Goal: Information Seeking & Learning: Learn about a topic

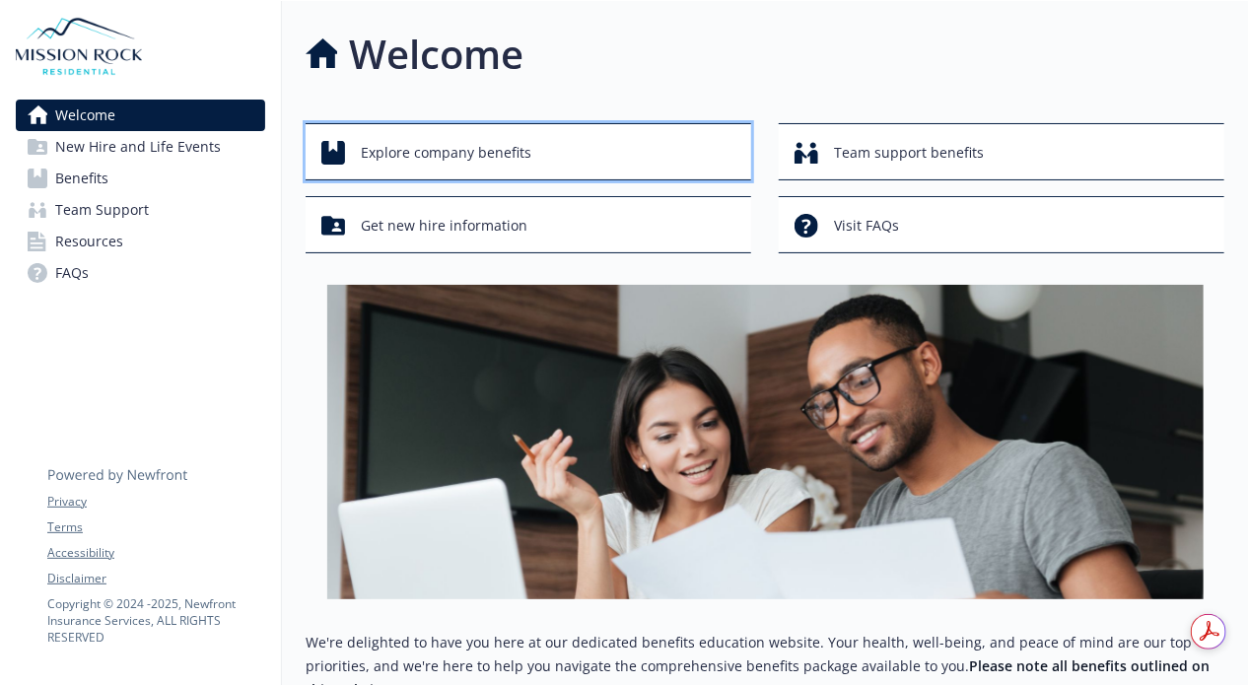
click at [430, 165] on span "Explore company benefits" at bounding box center [446, 152] width 171 height 37
click at [495, 147] on span "Explore company benefits" at bounding box center [446, 152] width 171 height 37
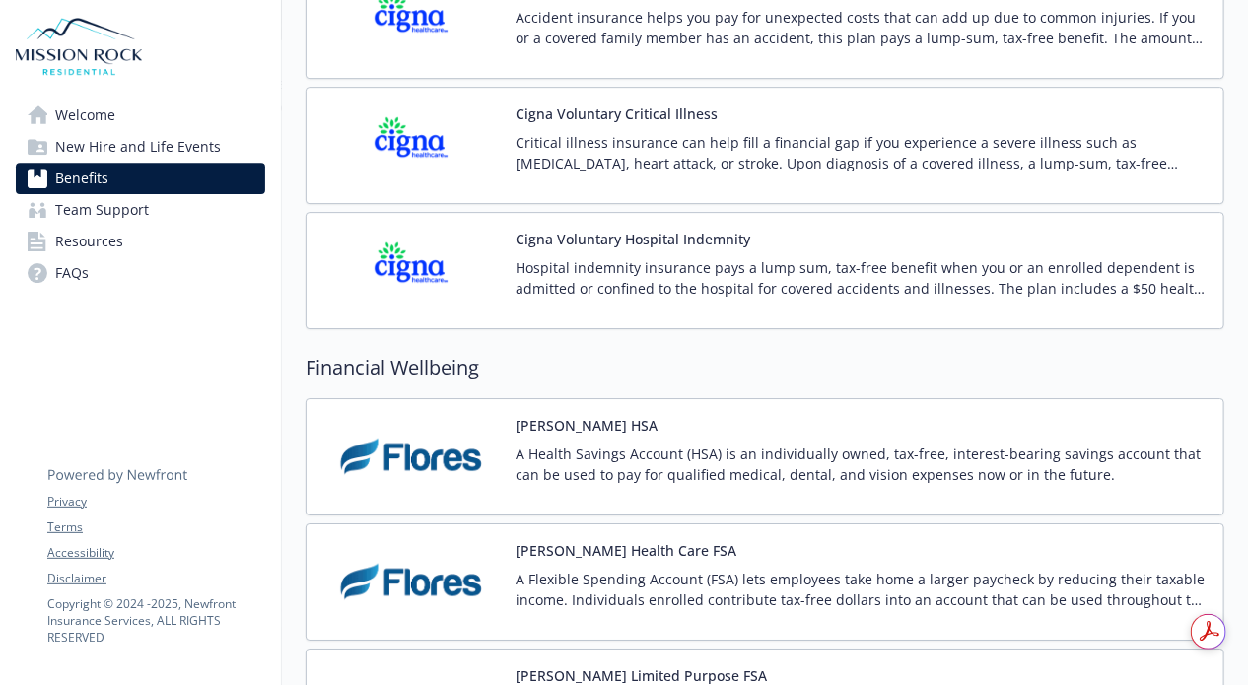
scroll to position [2662, 0]
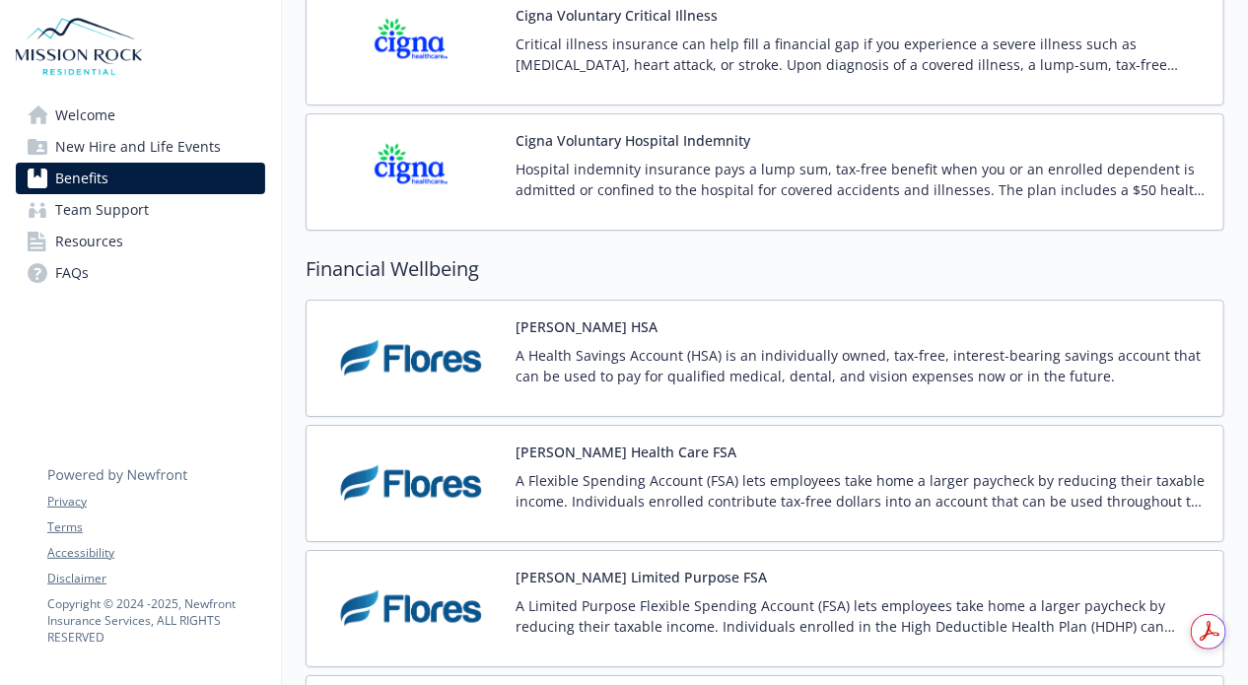
click at [544, 349] on p "A Health Savings Account (HSA) is an individually owned, tax-free, interest-bea…" at bounding box center [862, 365] width 692 height 41
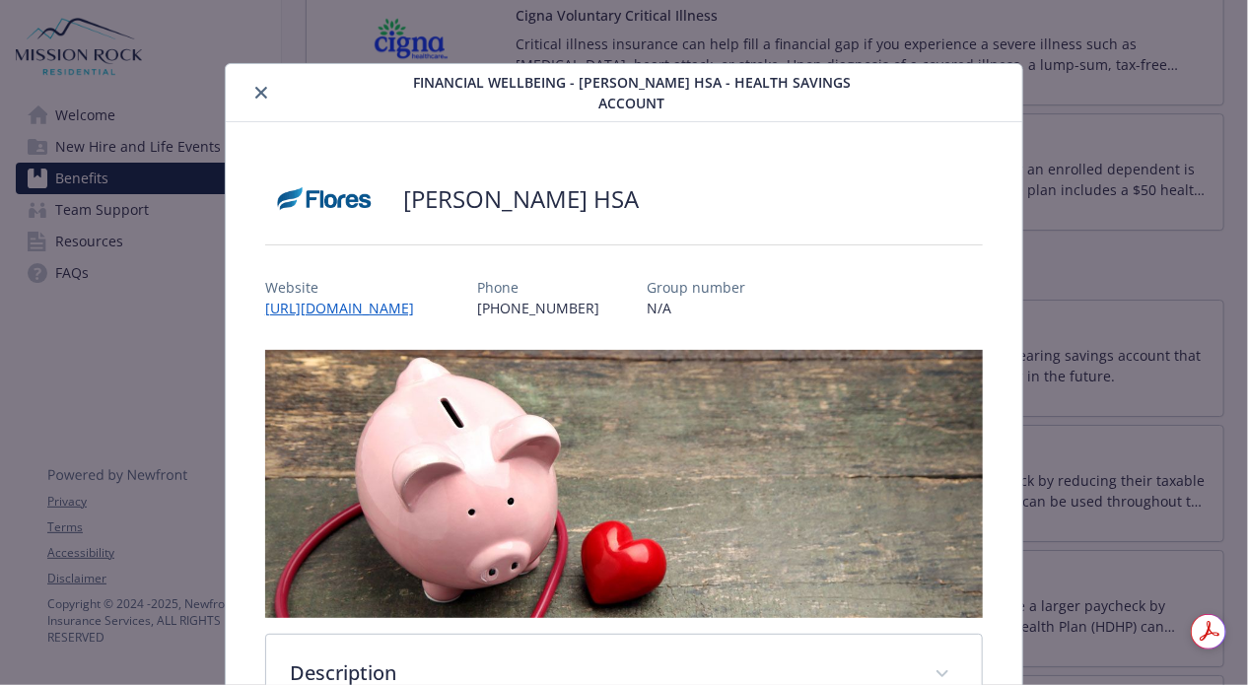
scroll to position [59, 0]
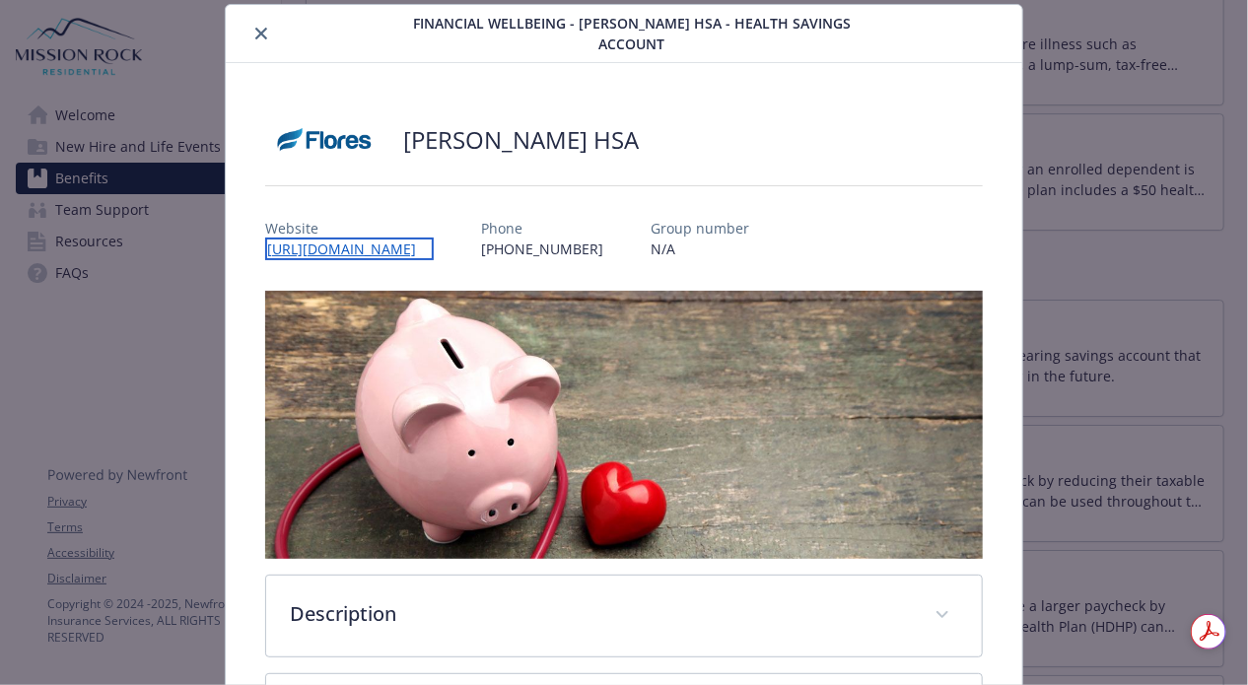
click at [415, 238] on link "https://www.flores247.com/" at bounding box center [349, 249] width 169 height 23
click at [253, 30] on button "close" at bounding box center [261, 34] width 24 height 24
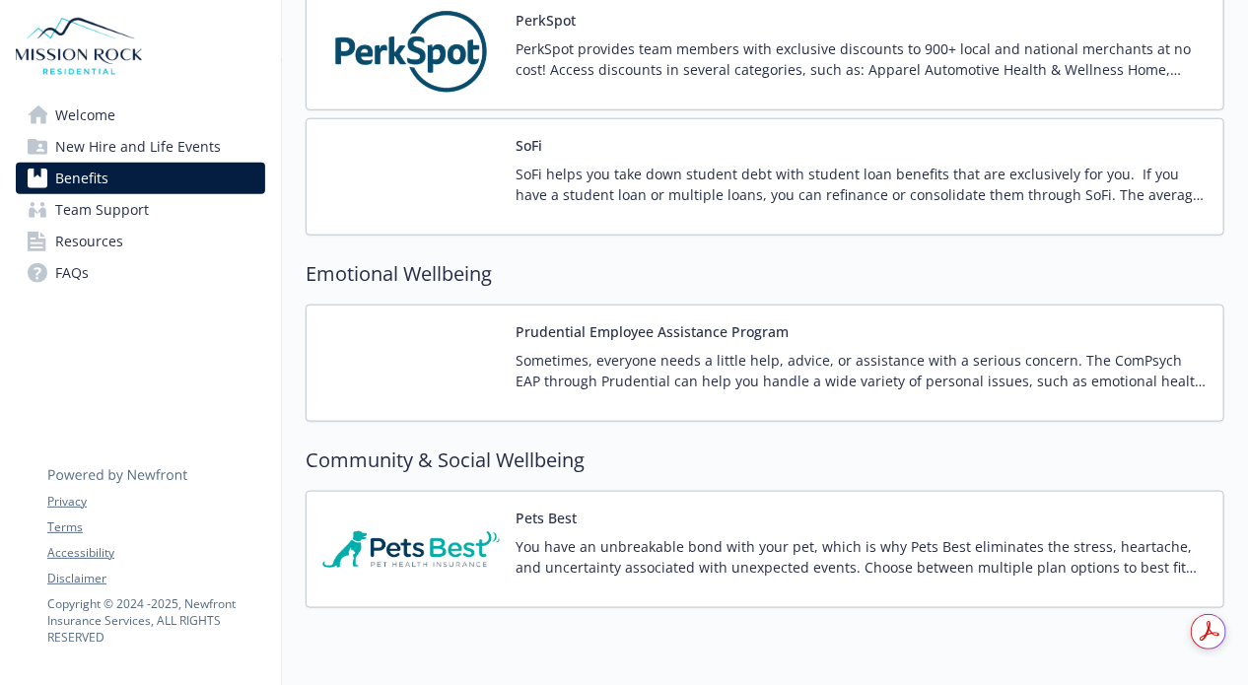
scroll to position [3913, 0]
